Goal: Information Seeking & Learning: Check status

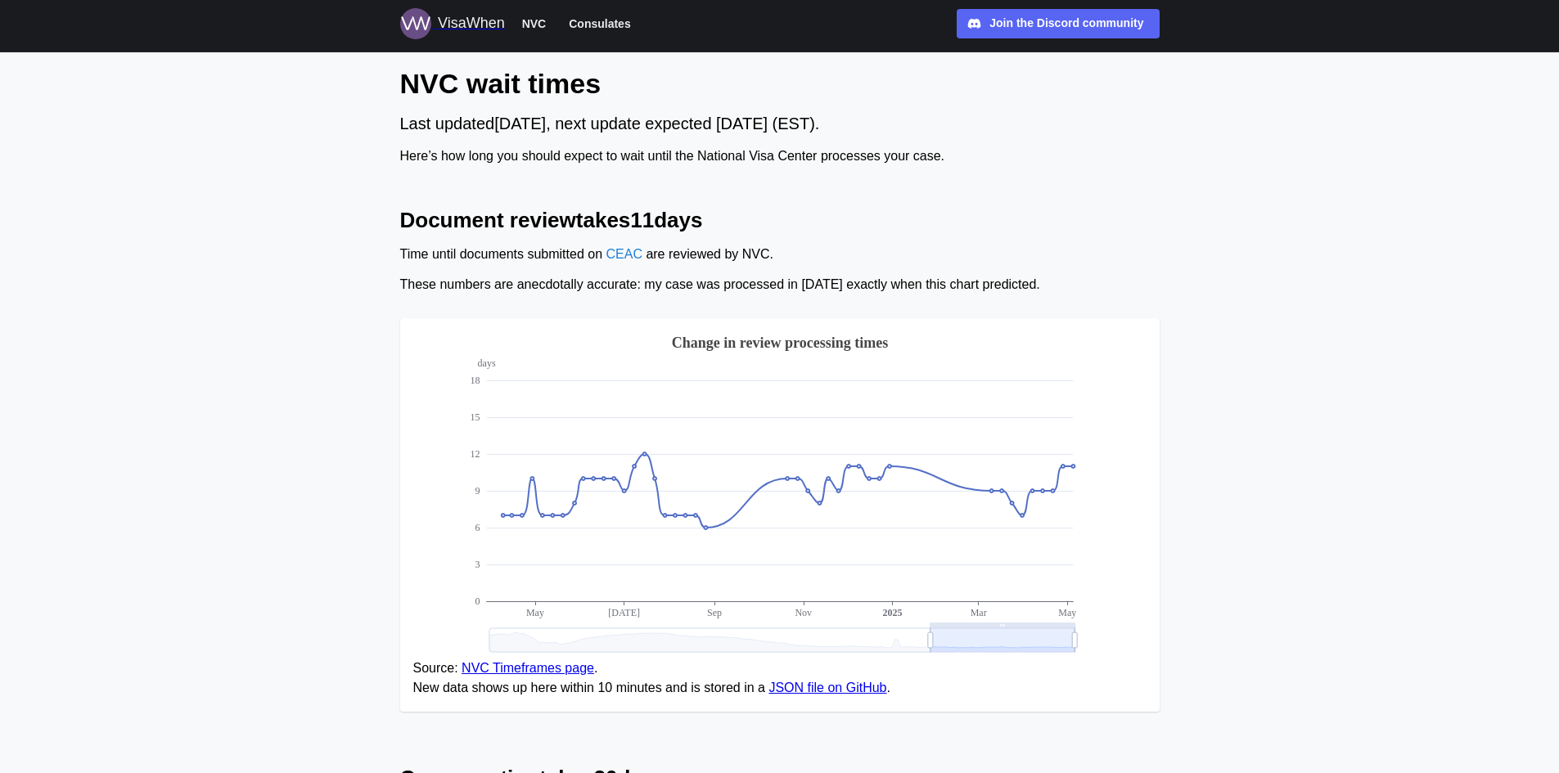
click at [538, 20] on span "NVC" at bounding box center [534, 24] width 25 height 20
click at [570, 27] on span "Consulates" at bounding box center [599, 24] width 61 height 20
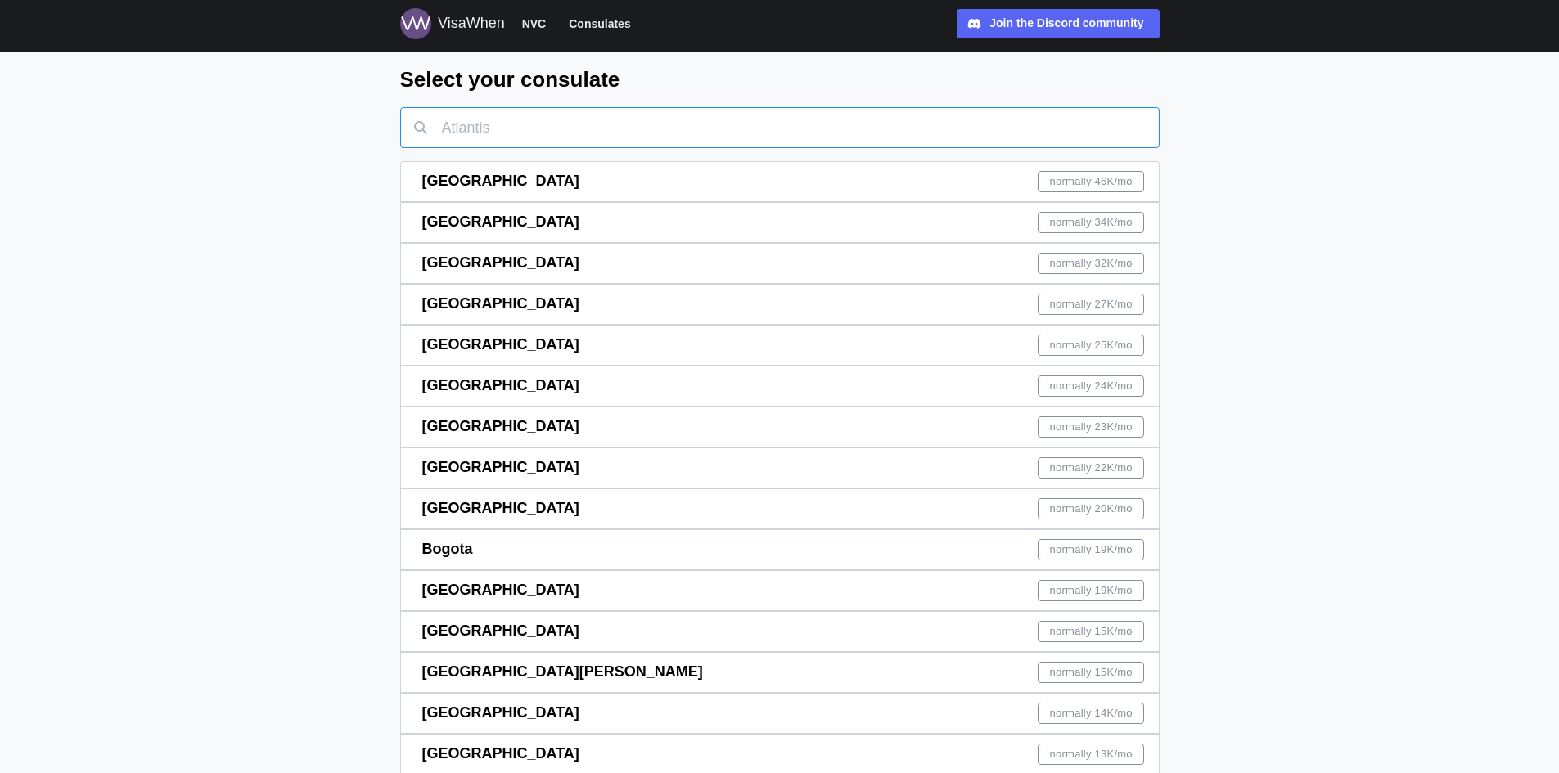
click at [502, 123] on input "text" at bounding box center [779, 127] width 759 height 41
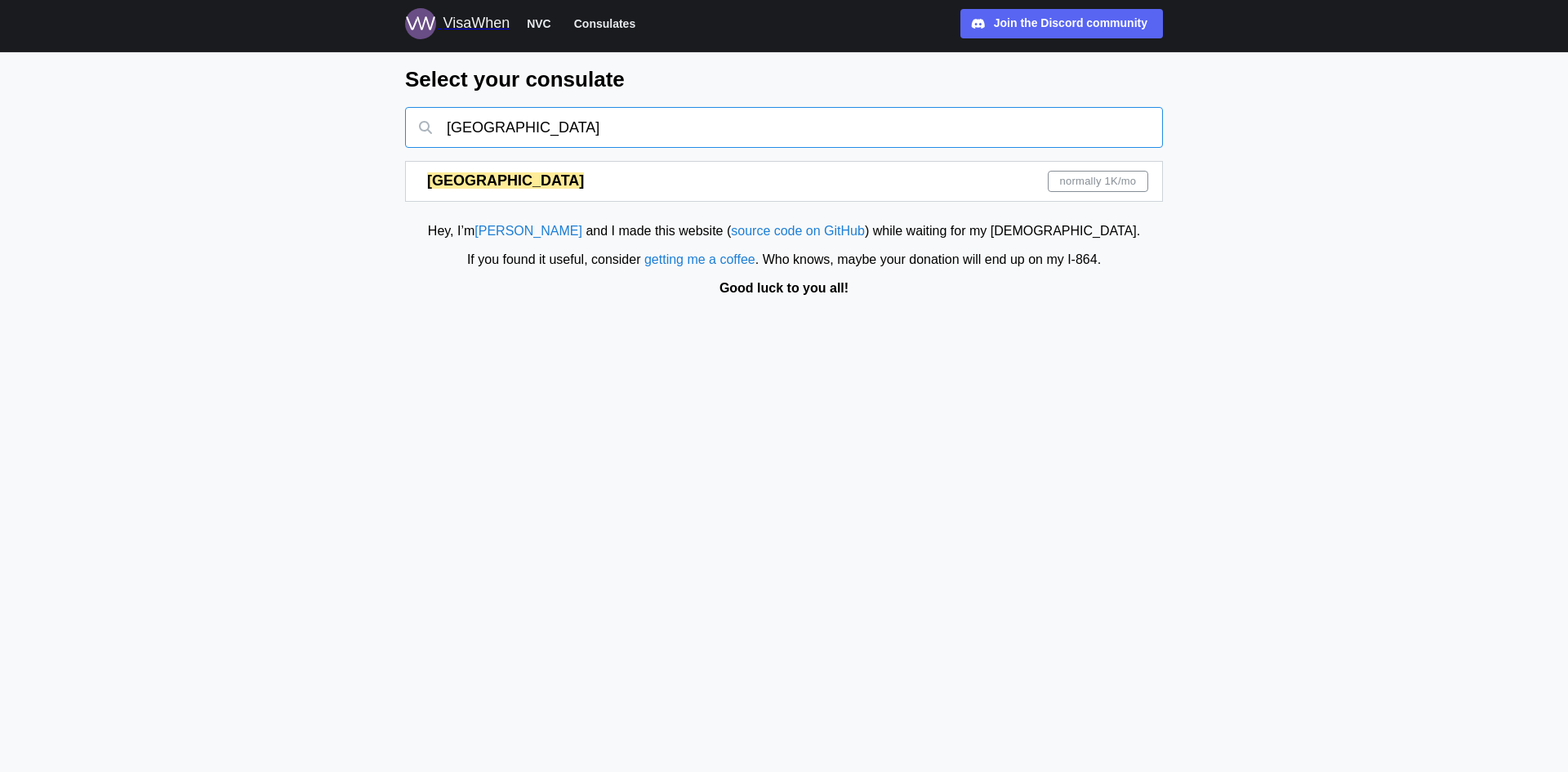
type input "[GEOGRAPHIC_DATA]"
click at [1091, 188] on span "normally 1K /mo" at bounding box center [1098, 182] width 77 height 20
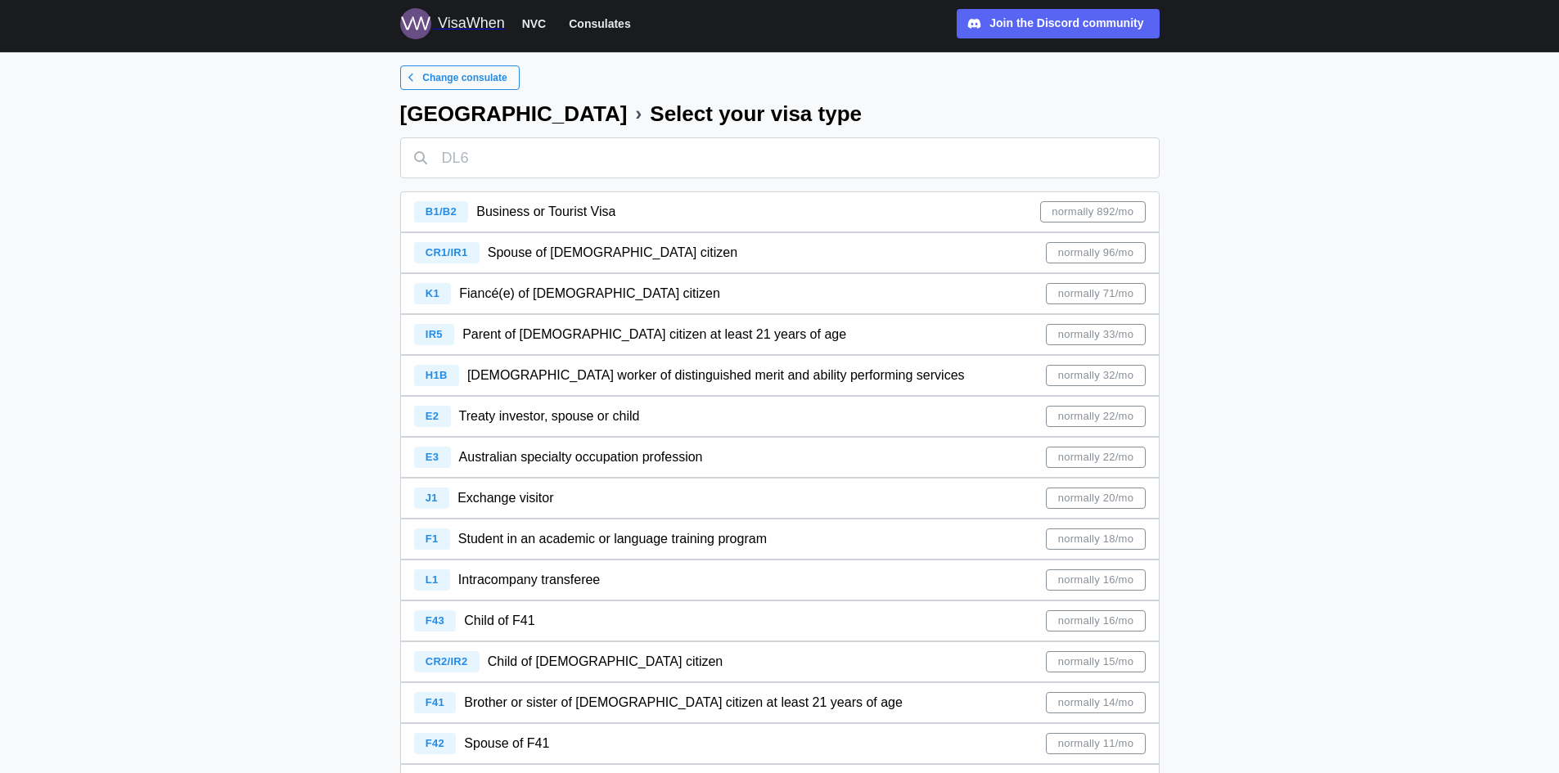
click at [556, 340] on span "Parent of [DEMOGRAPHIC_DATA] citizen at least 21 years of age" at bounding box center [654, 334] width 384 height 14
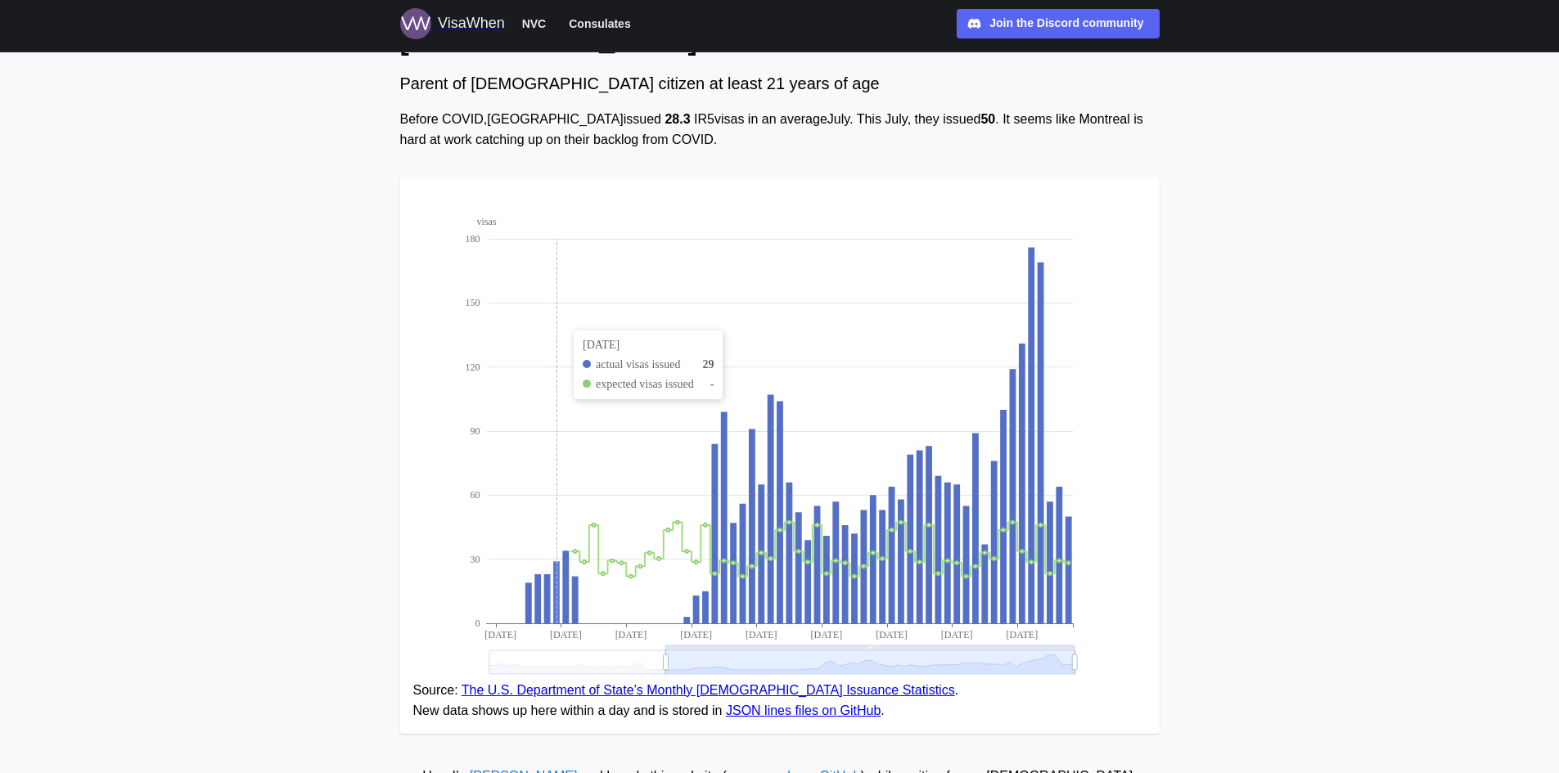
scroll to position [172, 0]
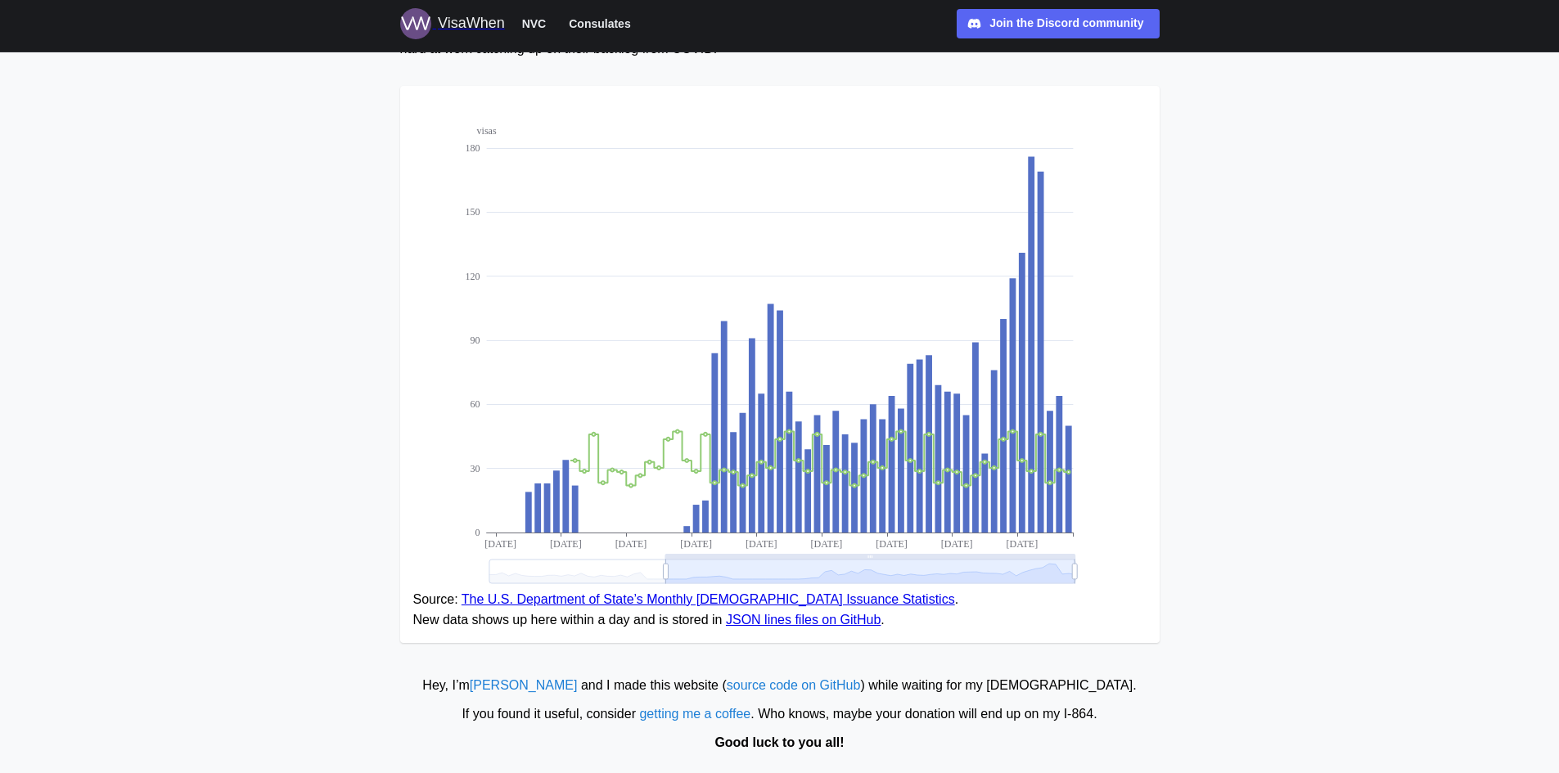
click at [675, 598] on link "The U.S. Department of State’s Monthly [DEMOGRAPHIC_DATA] Issuance Statistics" at bounding box center [708, 599] width 493 height 14
